Goal: Navigation & Orientation: Find specific page/section

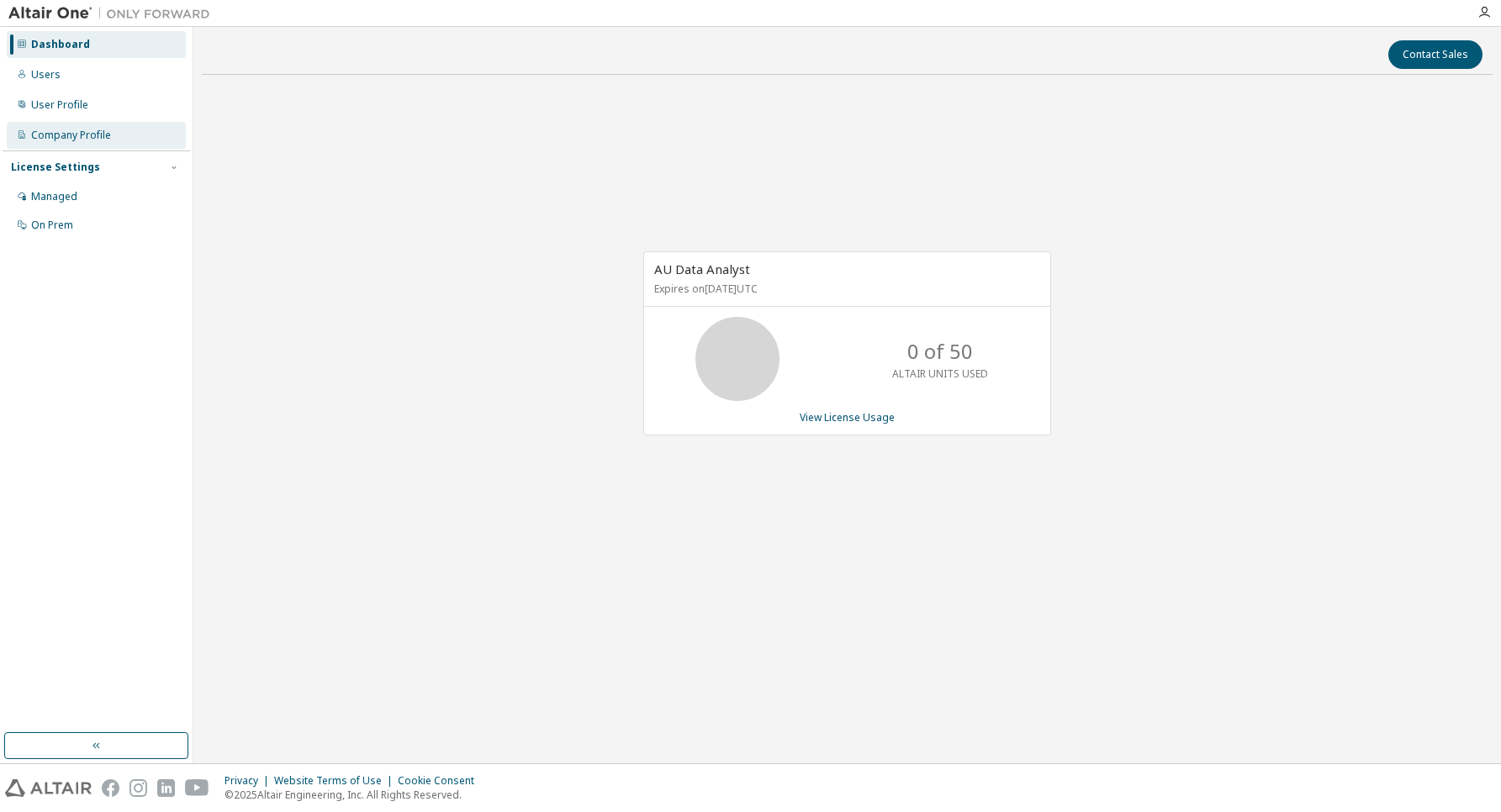
click at [24, 131] on icon at bounding box center [22, 134] width 10 height 10
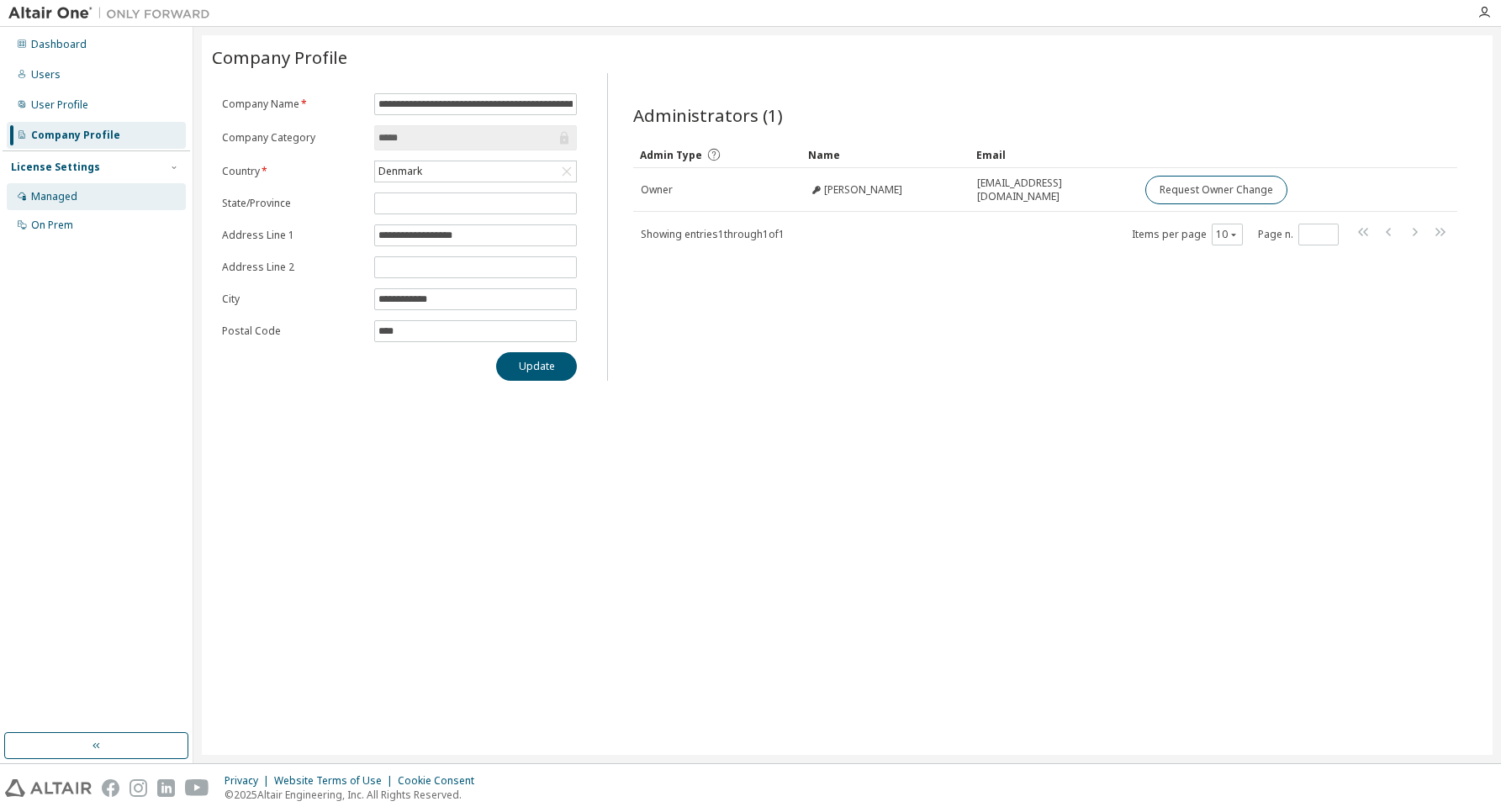
click at [58, 196] on div "Managed" at bounding box center [54, 197] width 46 height 14
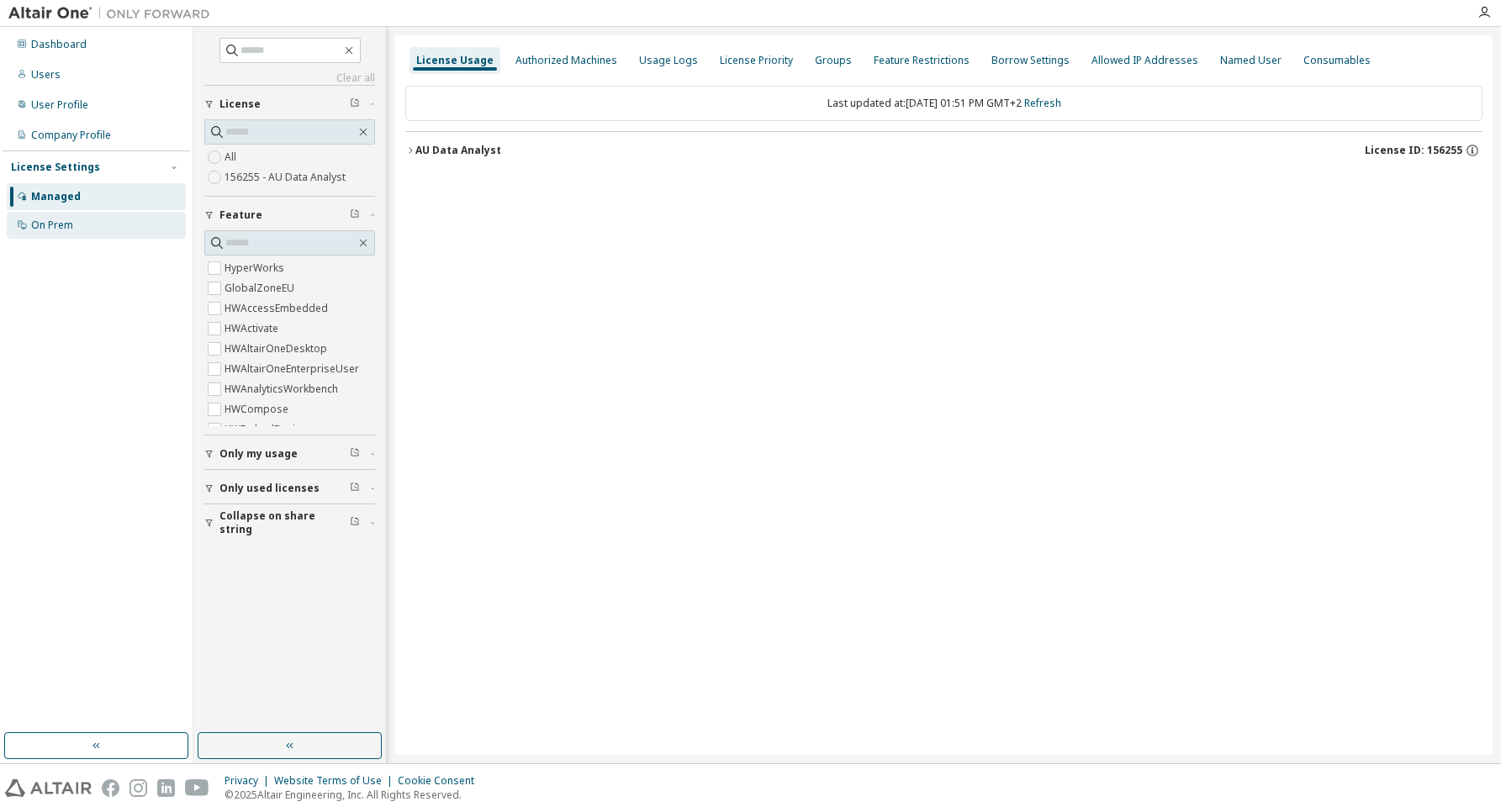
click at [60, 224] on div "On Prem" at bounding box center [53, 225] width 42 height 14
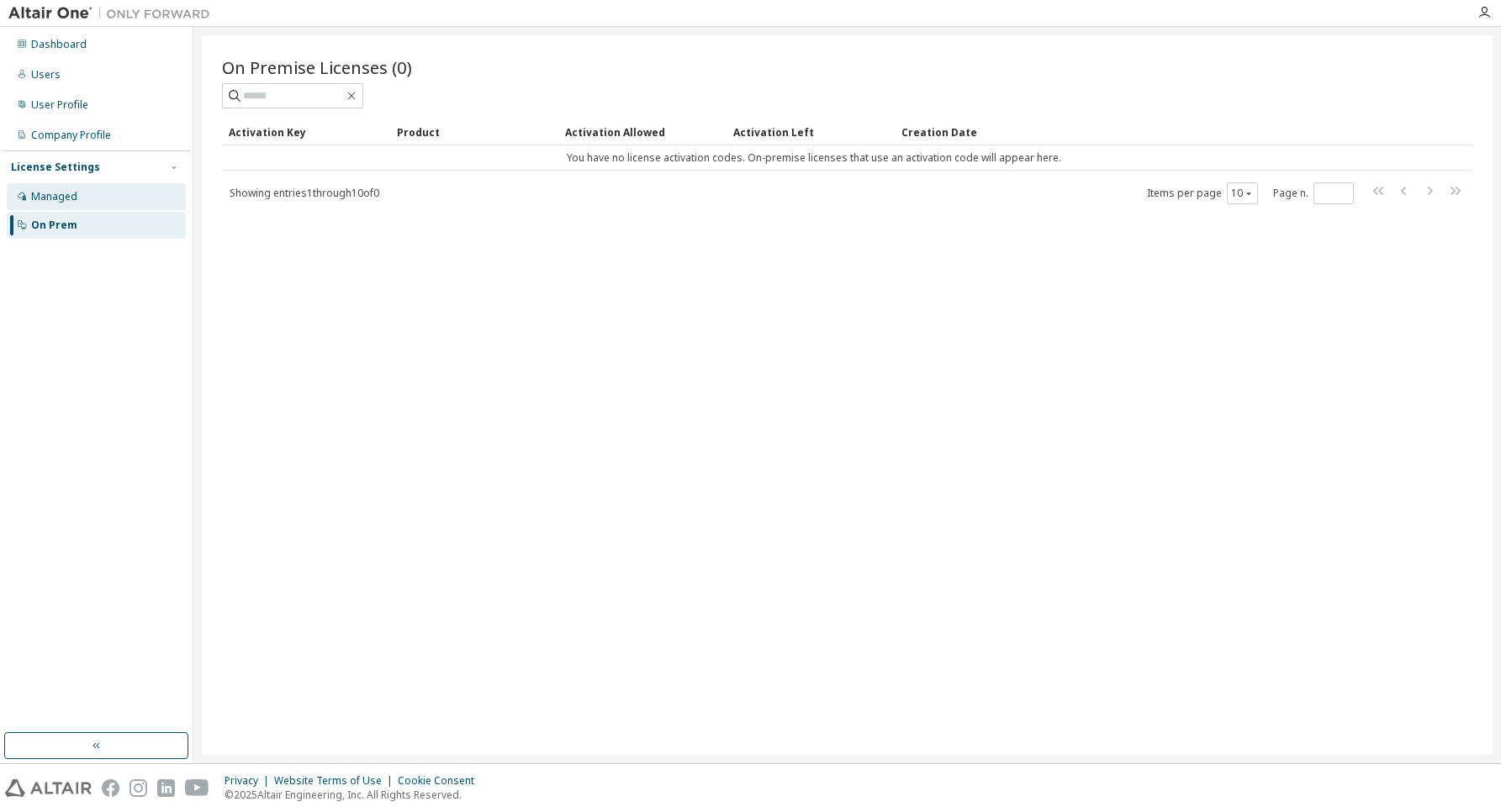
click at [61, 195] on div "Managed" at bounding box center [54, 197] width 46 height 14
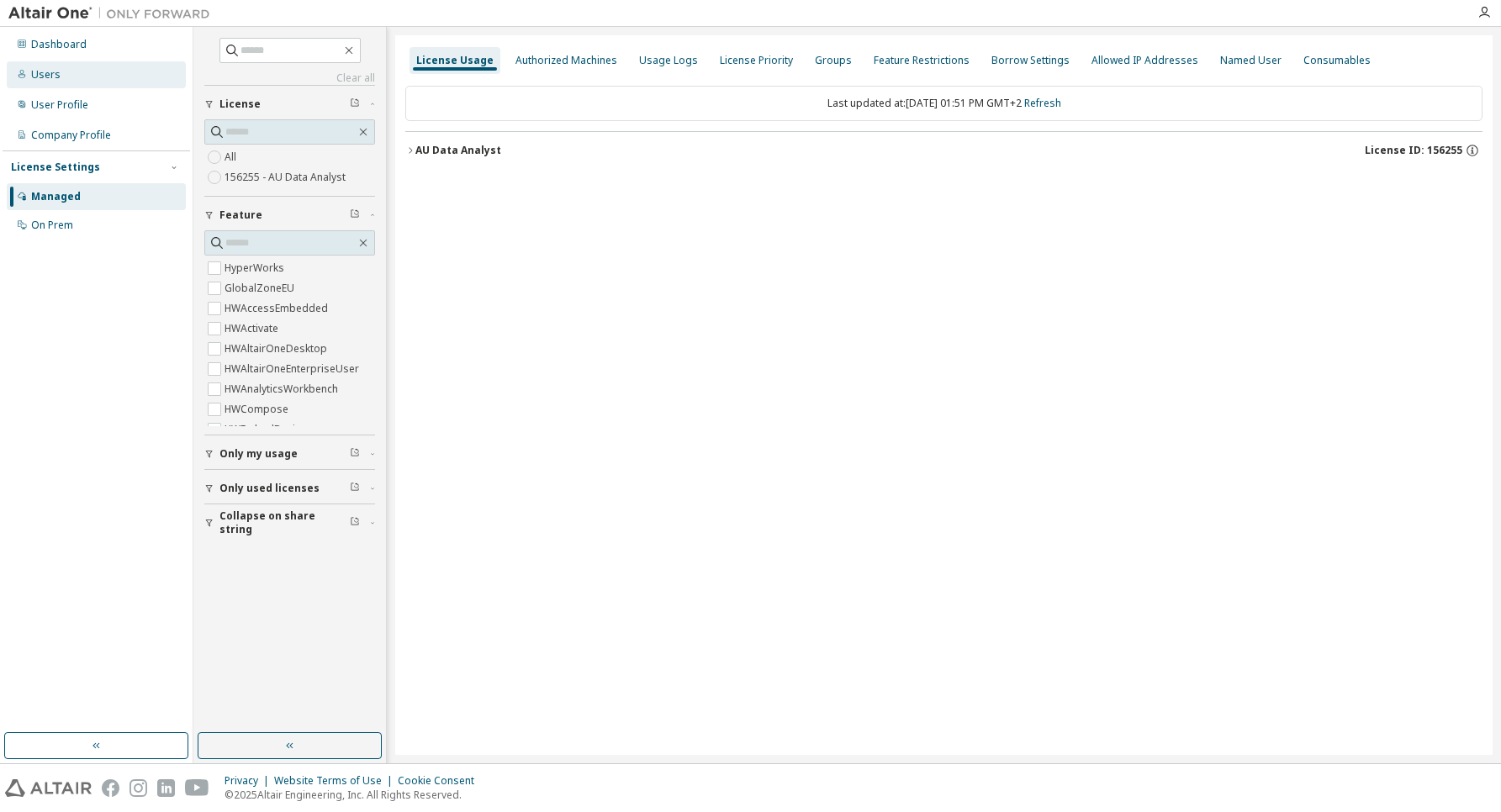
click at [40, 76] on div "Users" at bounding box center [46, 75] width 30 height 14
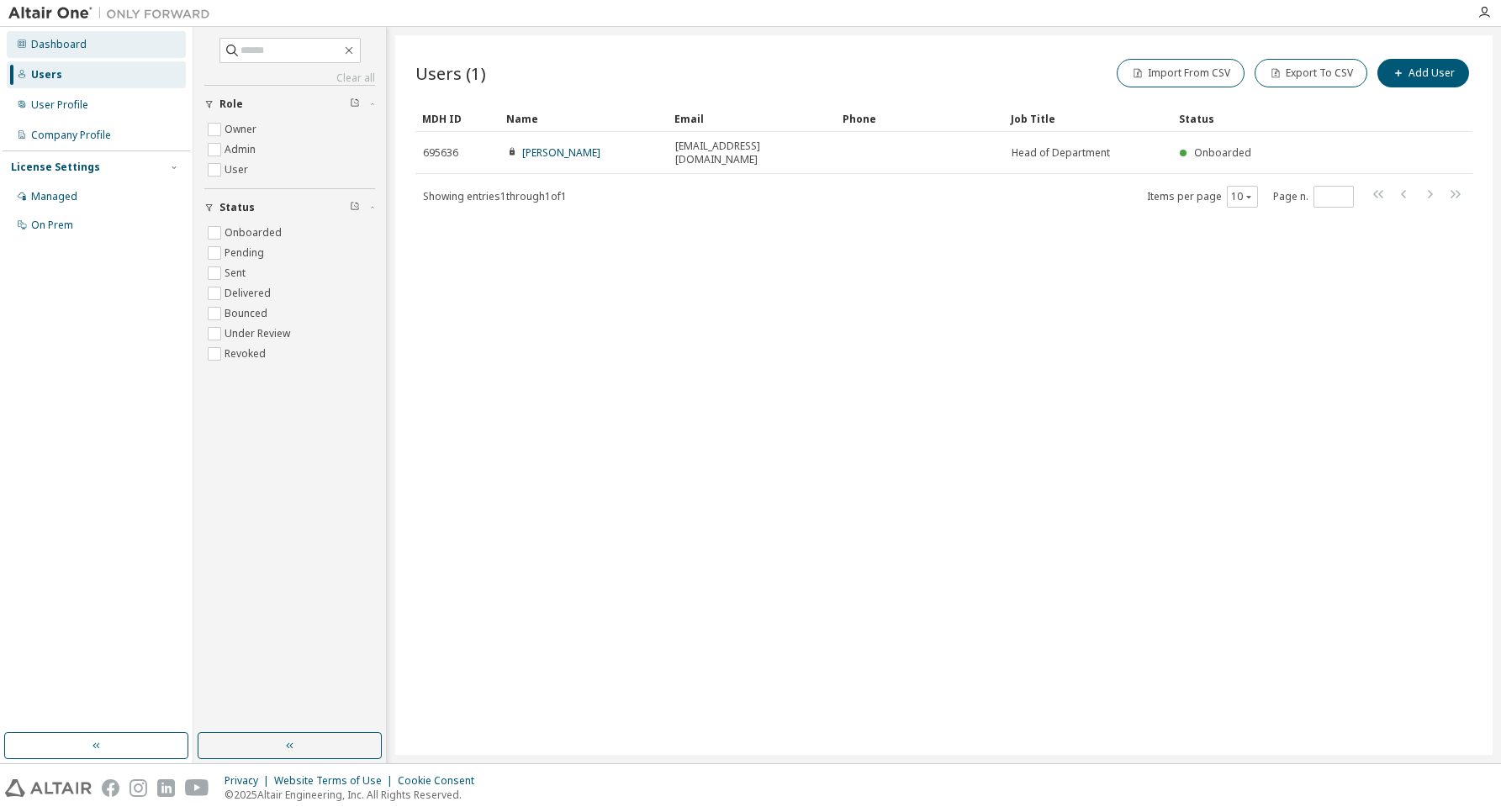
click at [58, 42] on div "Dashboard" at bounding box center [59, 45] width 55 height 14
